Goal: Navigation & Orientation: Find specific page/section

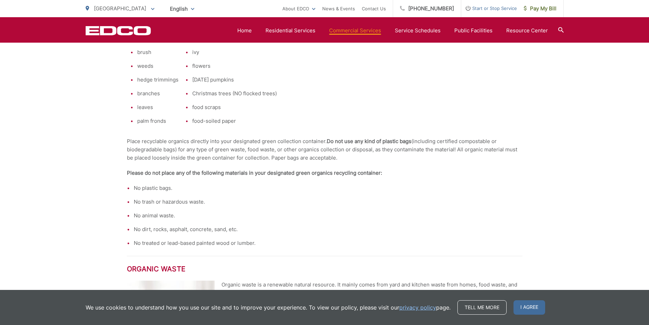
scroll to position [298, 0]
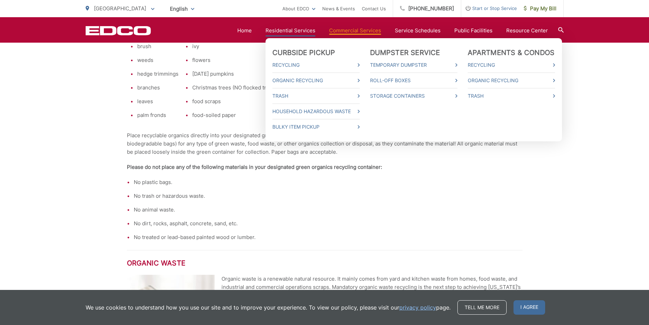
click at [276, 32] on link "Residential Services" at bounding box center [291, 30] width 50 height 8
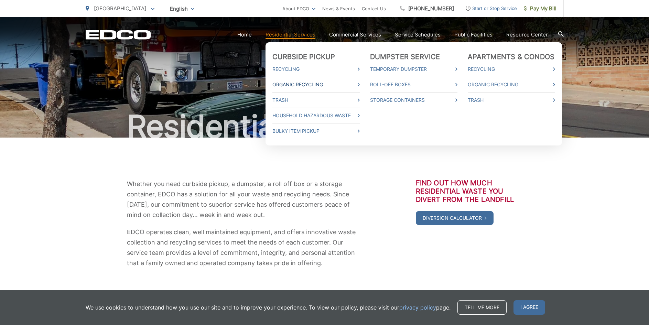
click at [294, 85] on link "Organic Recycling" at bounding box center [315, 84] width 87 height 8
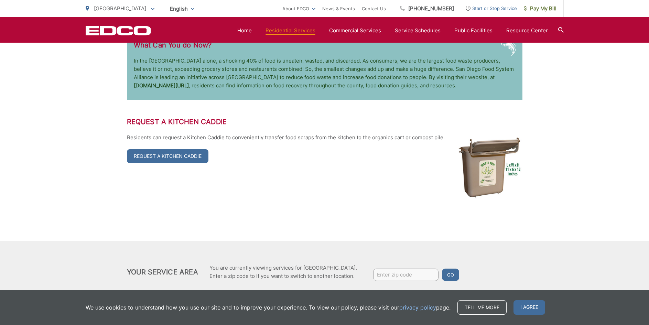
scroll to position [1313, 0]
